Goal: Information Seeking & Learning: Learn about a topic

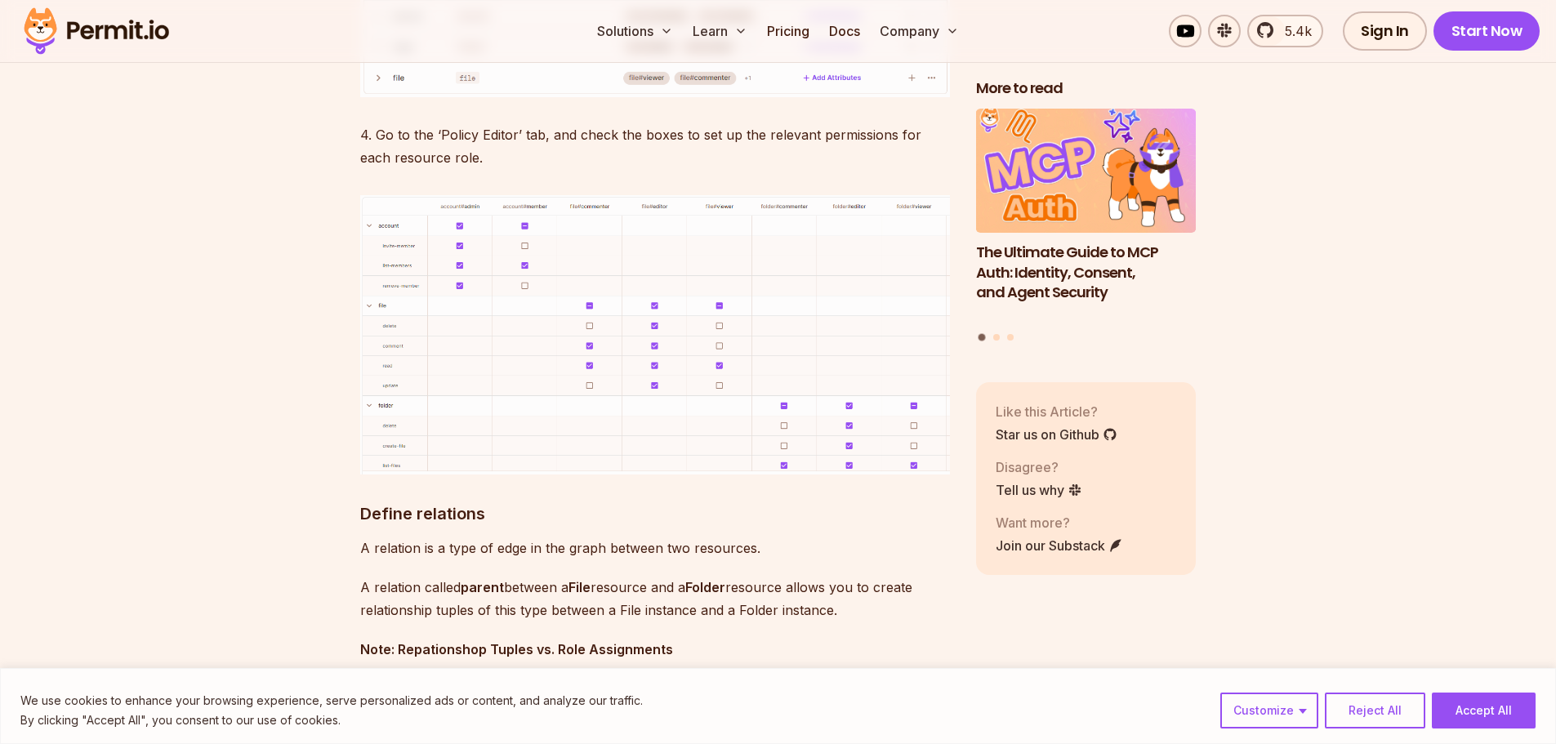
scroll to position [6127, 0]
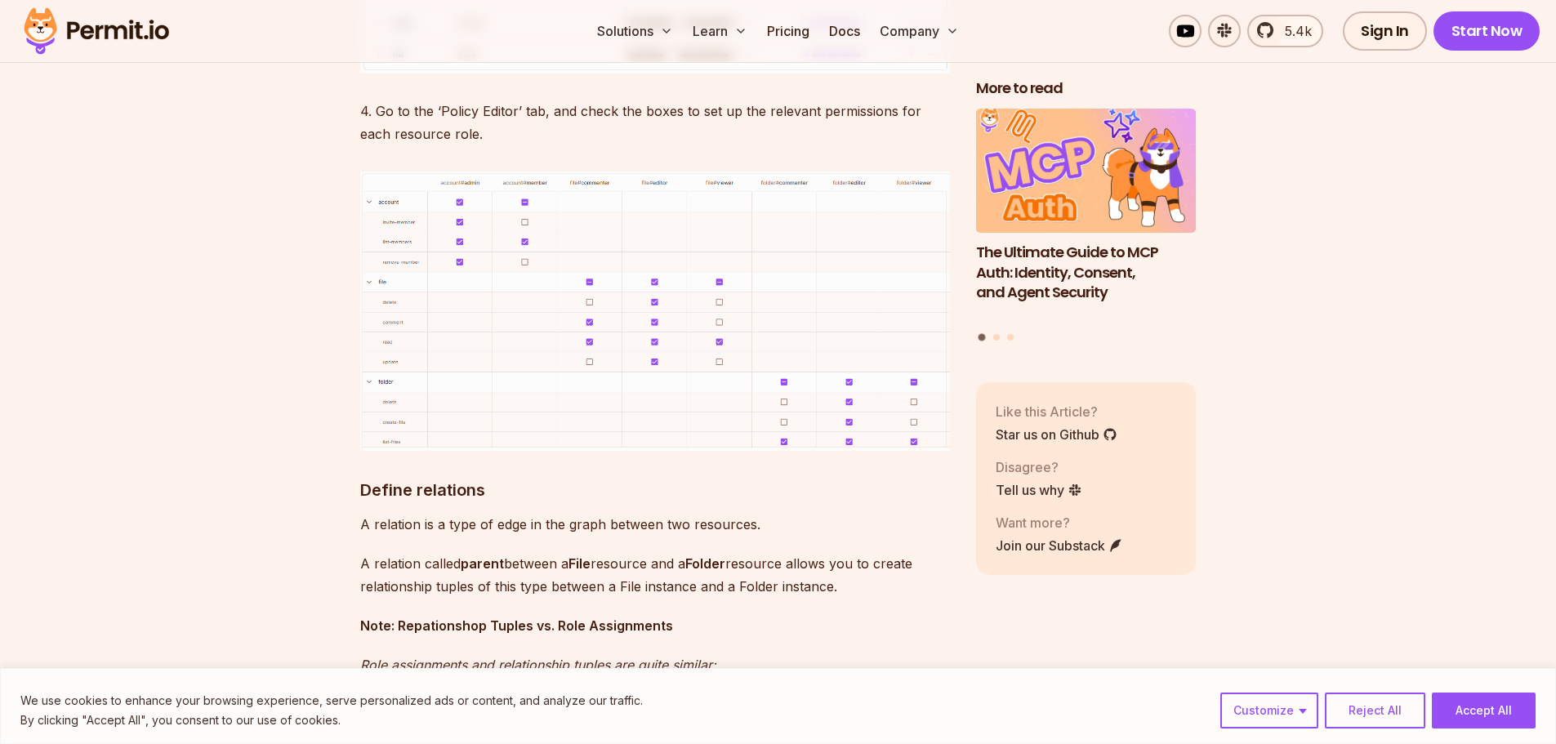
click at [480, 315] on img at bounding box center [655, 311] width 590 height 279
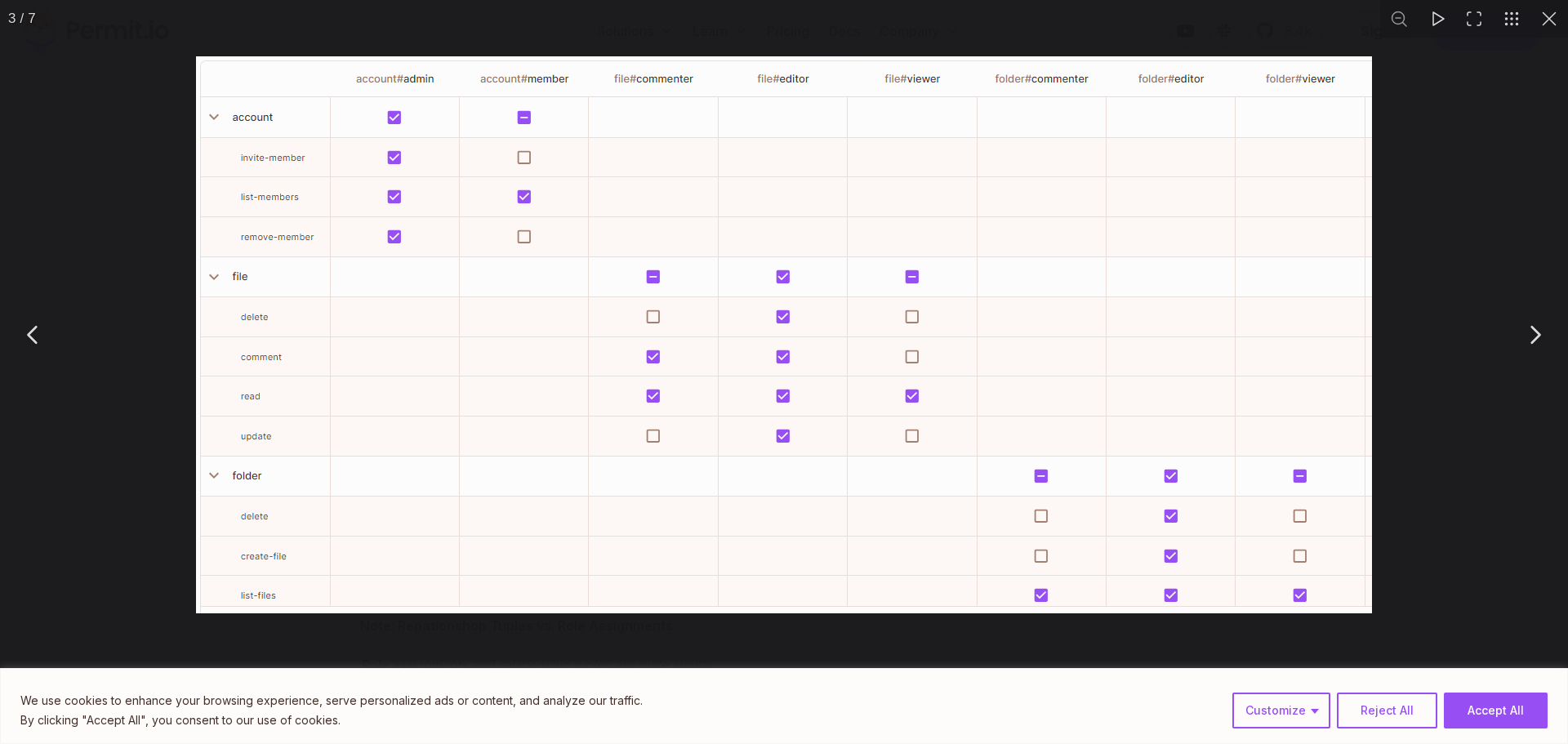
click at [1428, 287] on div "You can close this modal content with the ESC key" at bounding box center [784, 334] width 1568 height 669
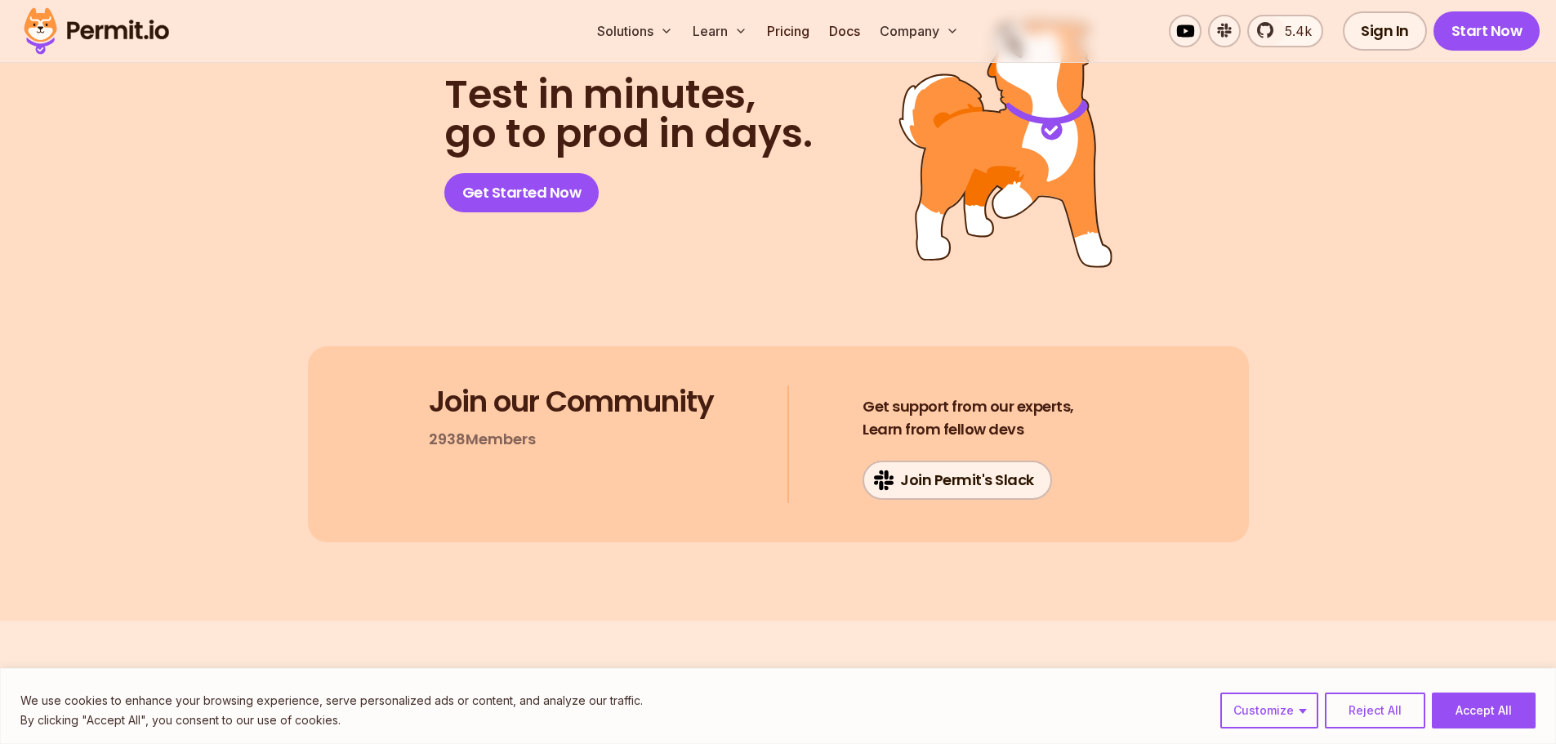
scroll to position [13316, 0]
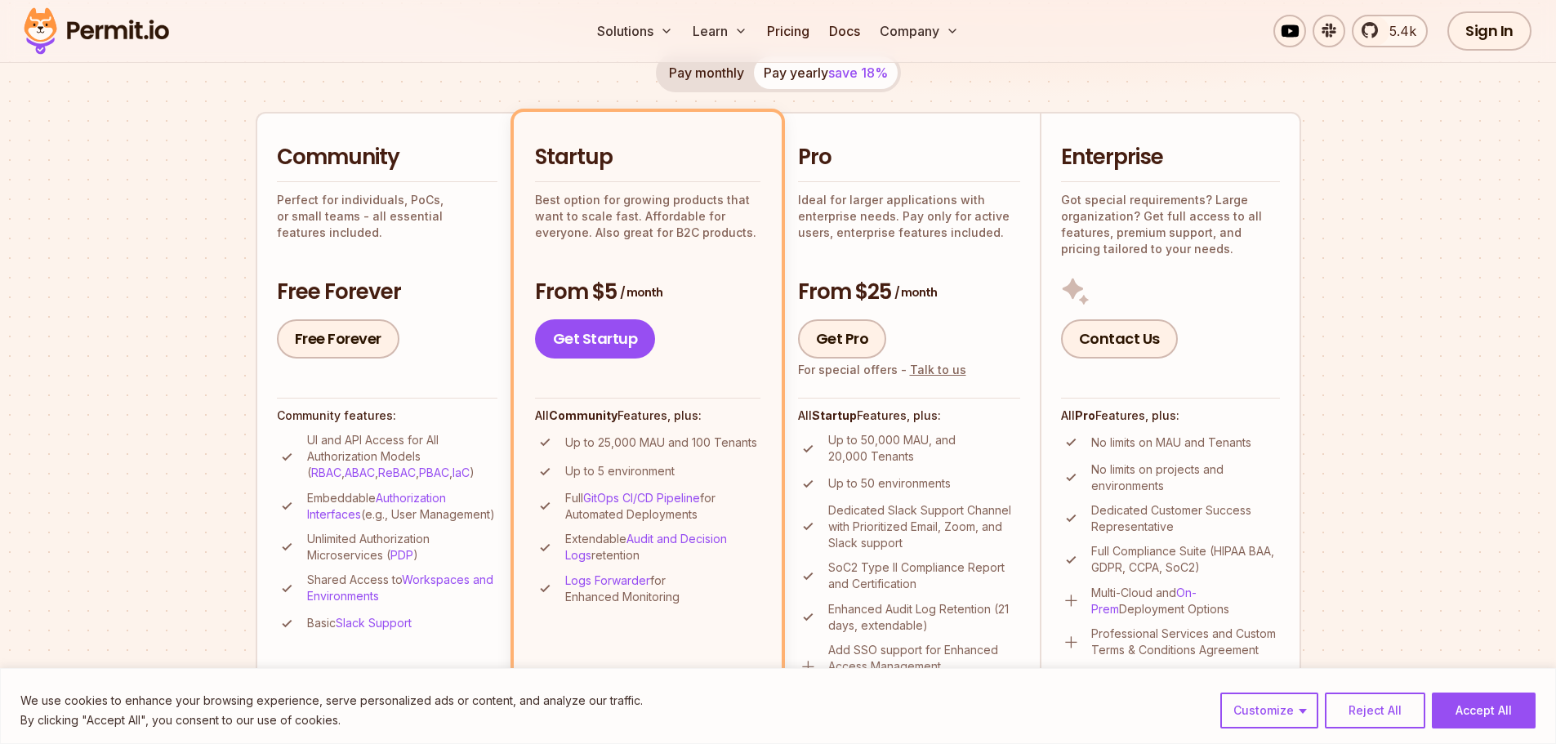
scroll to position [408, 0]
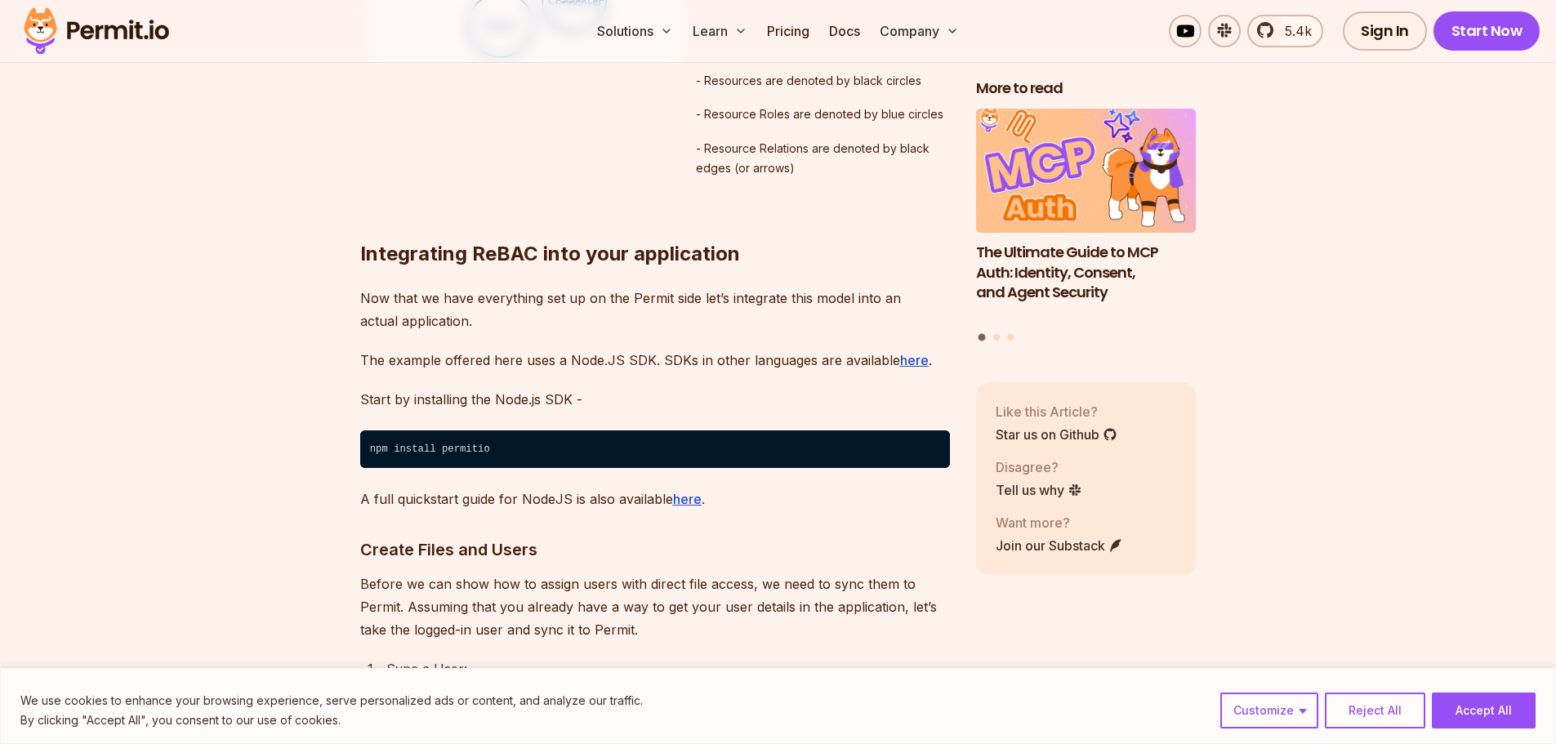
scroll to position [9065, 0]
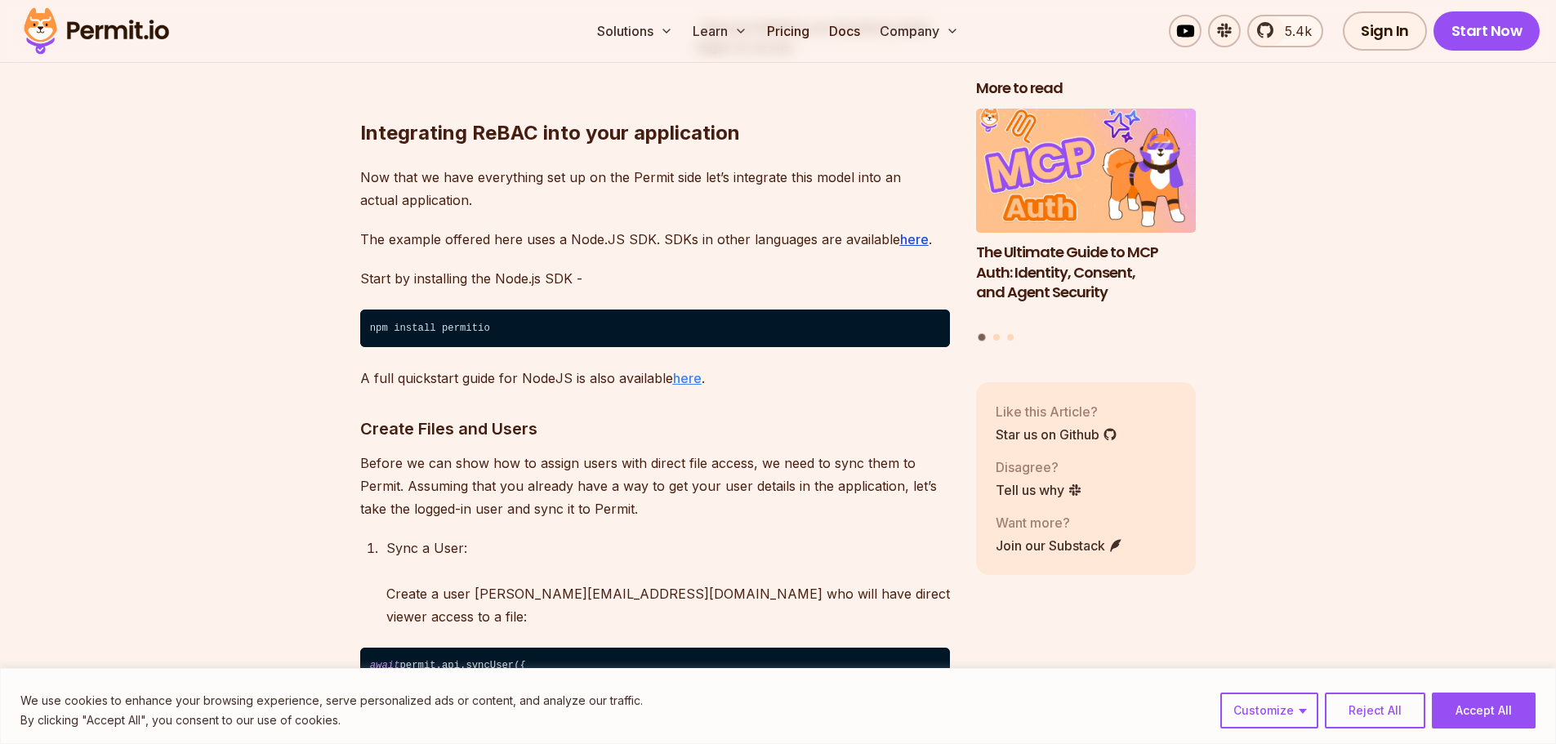
click at [683, 382] on u "here" at bounding box center [687, 378] width 29 height 16
